Goal: Information Seeking & Learning: Find specific fact

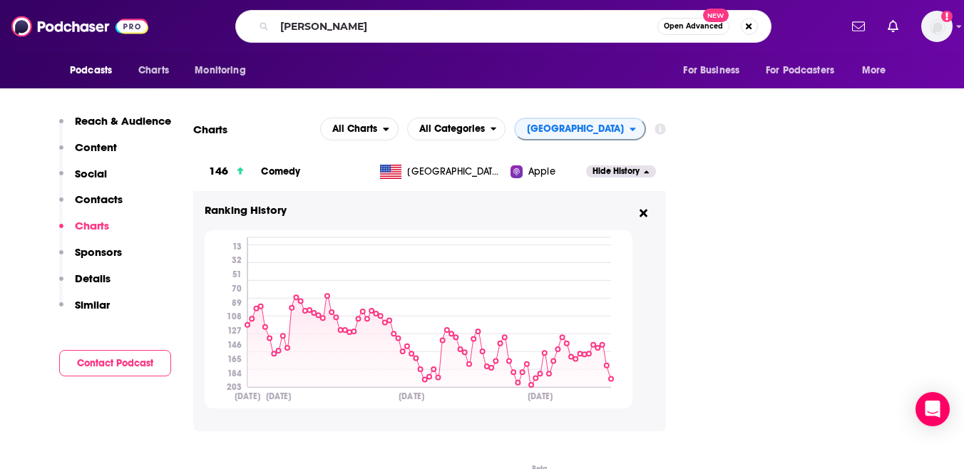
type input "[PERSON_NAME]"
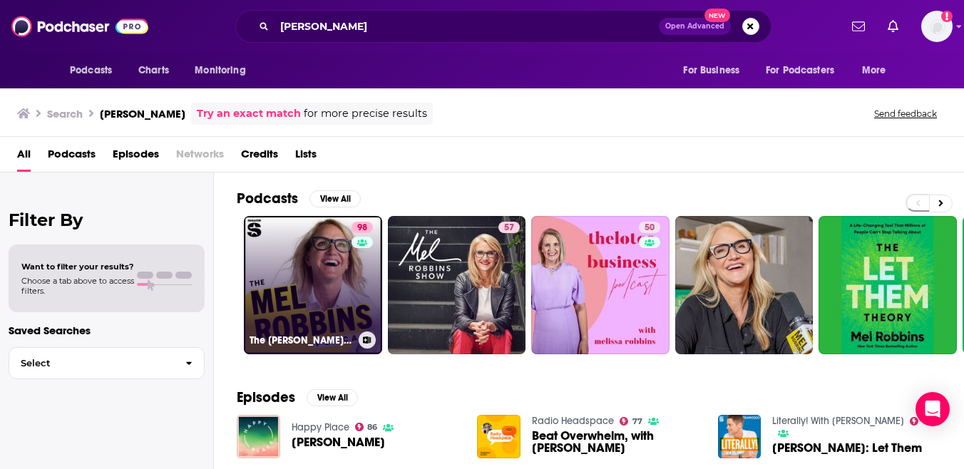
click at [309, 274] on link "98 The [PERSON_NAME] Podcast" at bounding box center [313, 285] width 138 height 138
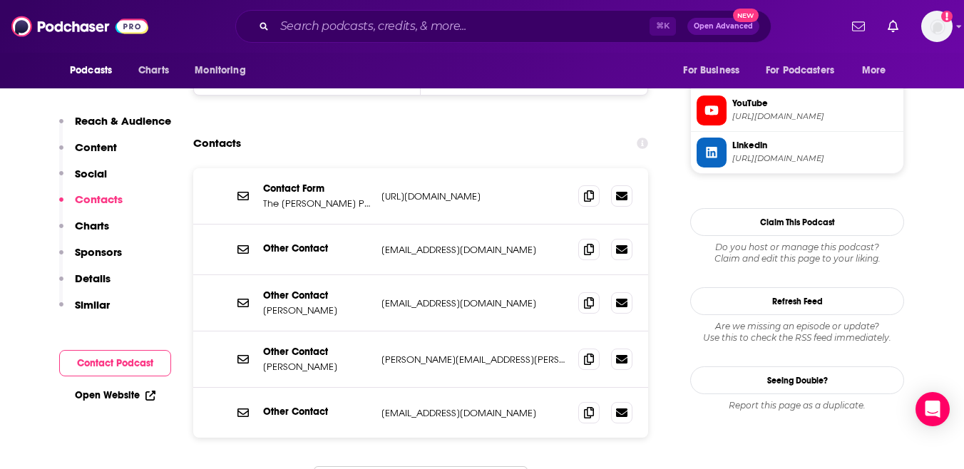
scroll to position [1479, 0]
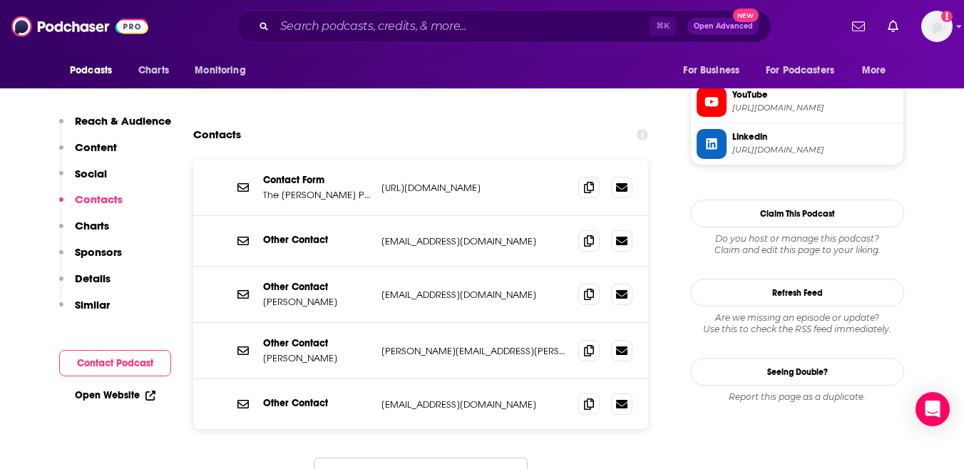
click at [429, 458] on button "Load More..." at bounding box center [421, 477] width 214 height 39
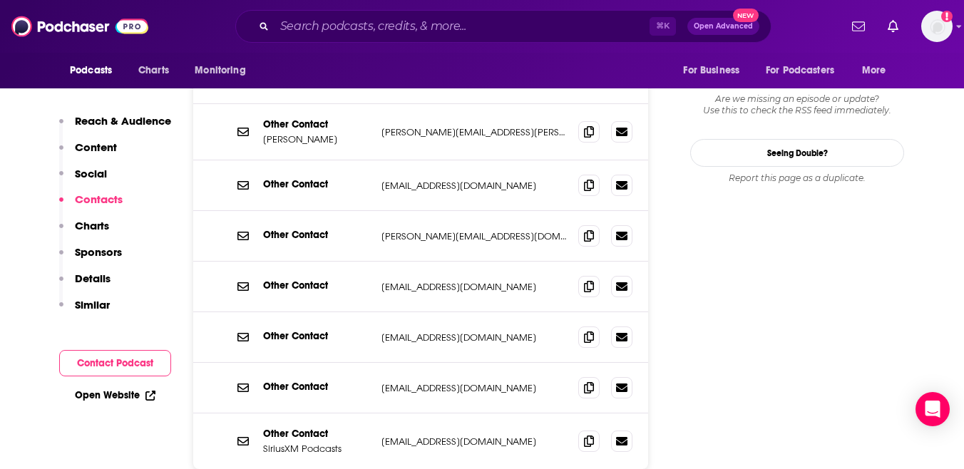
scroll to position [1700, 0]
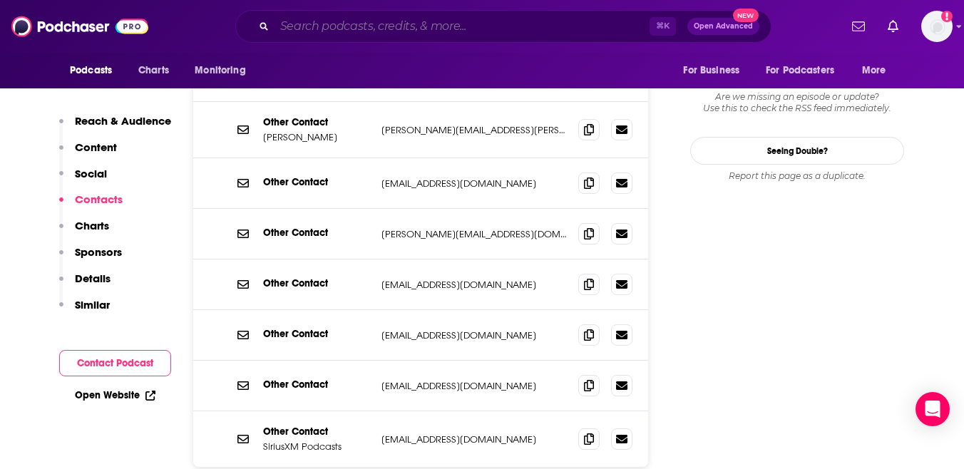
click at [290, 21] on input "Search podcasts, credits, & more..." at bounding box center [461, 26] width 375 height 23
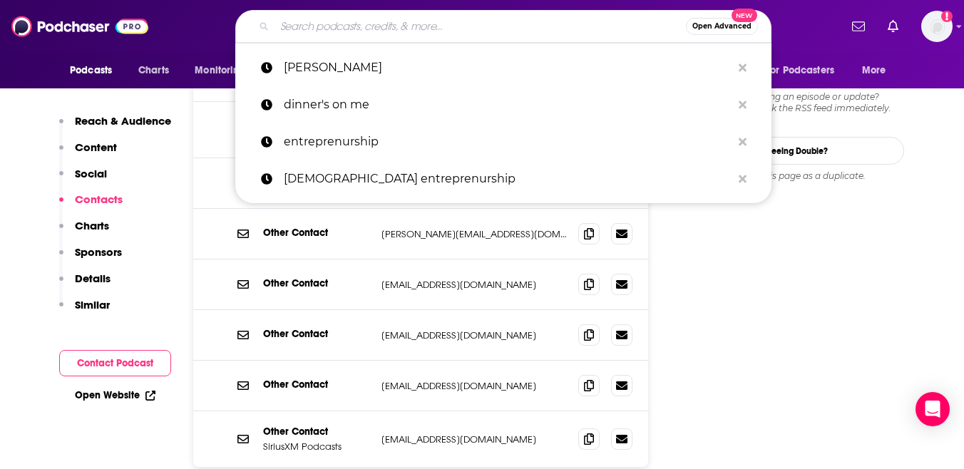
paste input "The Best People with [PERSON_NAME]"
type input "The Best People with [PERSON_NAME]"
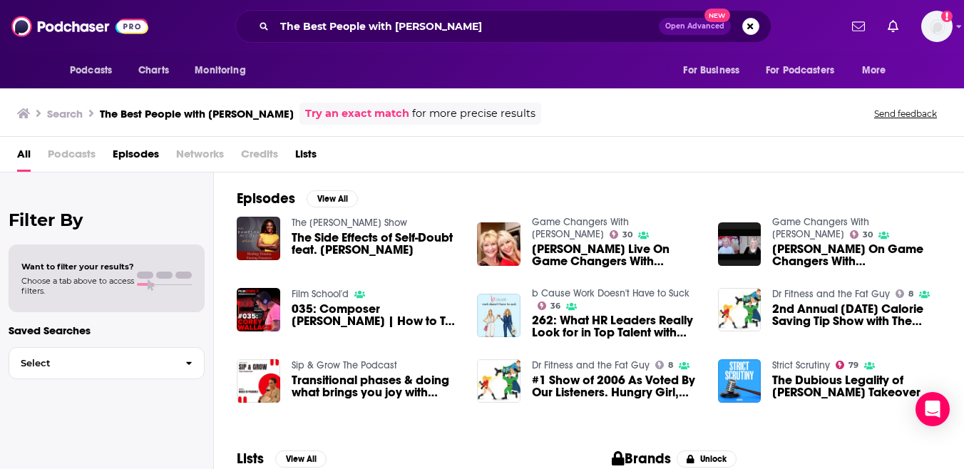
click at [68, 154] on span "Podcasts" at bounding box center [72, 157] width 48 height 29
click at [298, 31] on input "The Best People with [PERSON_NAME]" at bounding box center [466, 26] width 384 height 23
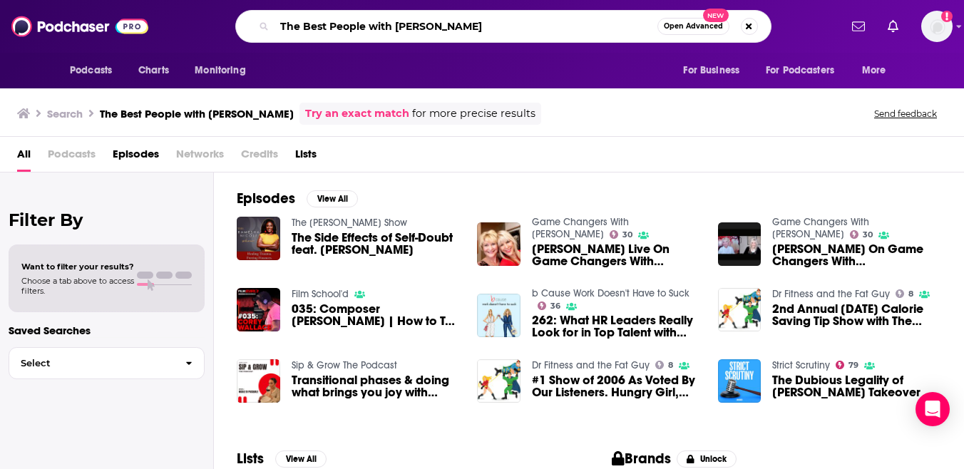
drag, startPoint x: 302, startPoint y: 24, endPoint x: 279, endPoint y: 21, distance: 23.1
click at [279, 21] on input "The Best People with [PERSON_NAME]" at bounding box center [465, 26] width 383 height 23
click at [458, 24] on input "Best People with [PERSON_NAME]" at bounding box center [465, 26] width 383 height 23
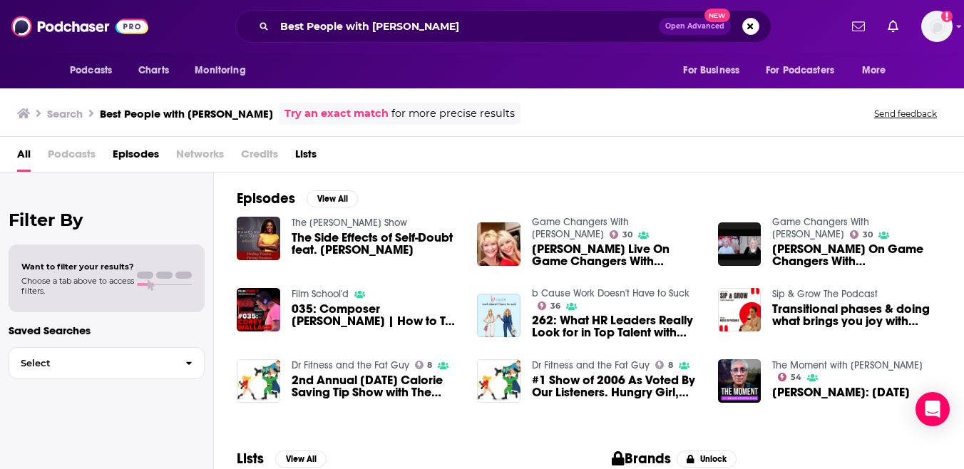
click at [80, 165] on span "Podcasts" at bounding box center [72, 157] width 48 height 29
click at [76, 156] on span "Podcasts" at bounding box center [72, 157] width 48 height 29
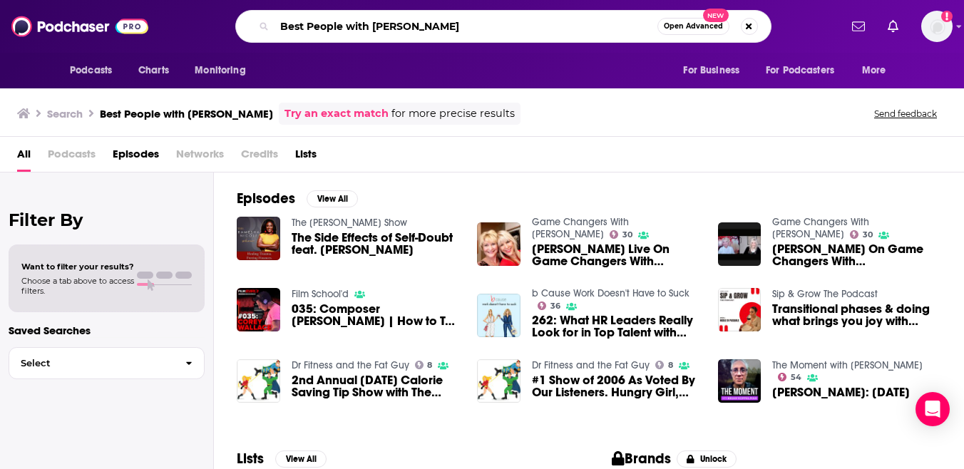
drag, startPoint x: 372, startPoint y: 25, endPoint x: 278, endPoint y: 28, distance: 94.2
click at [278, 28] on input "Best People with [PERSON_NAME]" at bounding box center [465, 26] width 383 height 23
type input "[PERSON_NAME]"
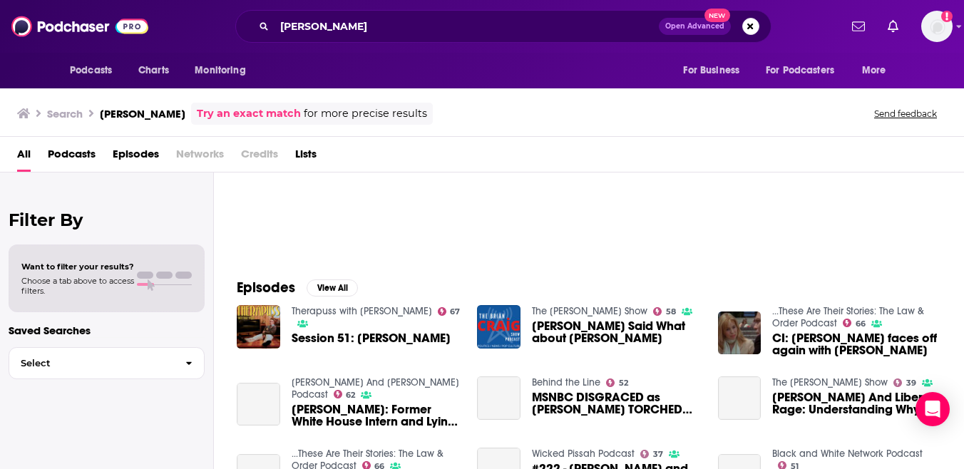
scroll to position [175, 0]
